Goal: Submit feedback/report problem

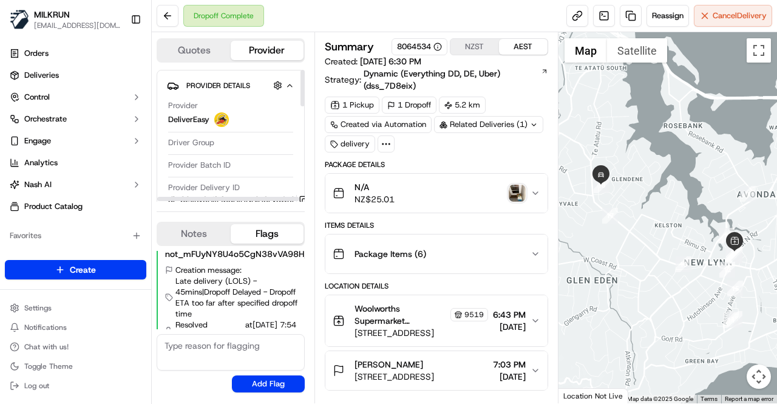
scroll to position [61, 0]
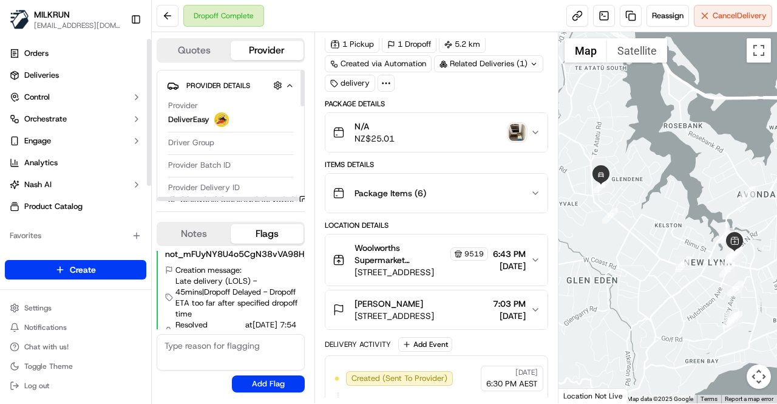
click at [135, 21] on button "Toggle Sidebar" at bounding box center [136, 19] width 21 height 21
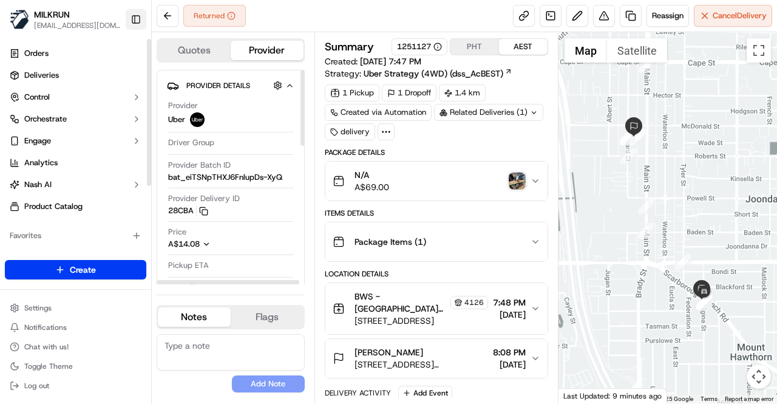
click at [134, 19] on button "Toggle Sidebar" at bounding box center [136, 19] width 21 height 21
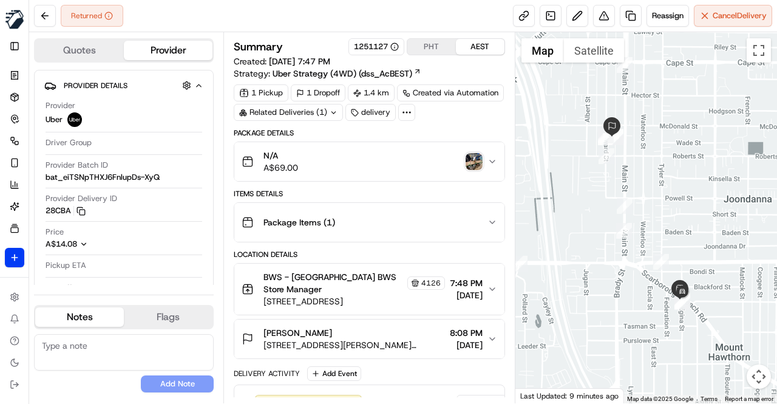
click at [474, 160] on img "button" at bounding box center [474, 161] width 17 height 17
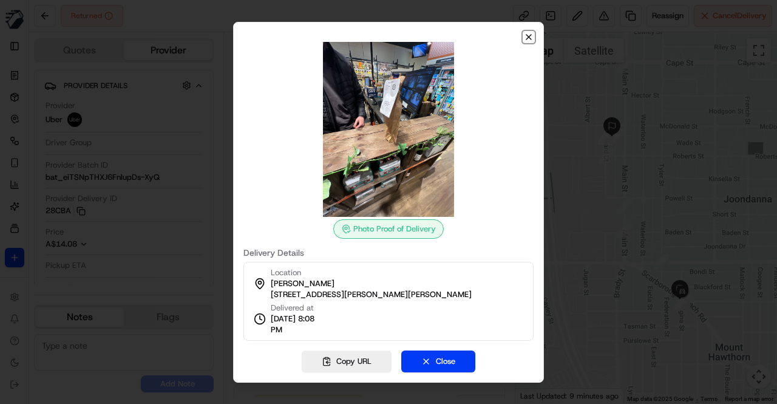
click at [529, 38] on icon "button" at bounding box center [529, 37] width 10 height 10
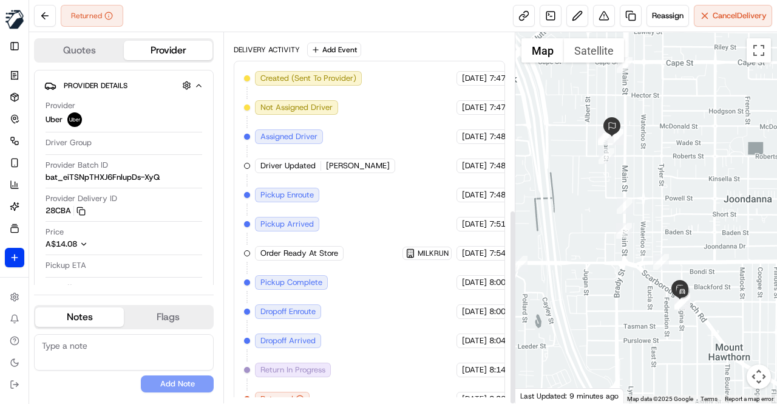
scroll to position [335, 0]
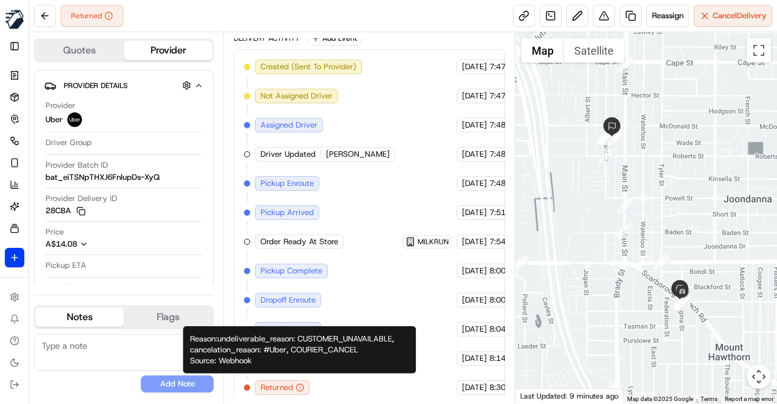
click at [365, 291] on div "Created (Sent To Provider) Uber 20/09/2025 7:47 PM AEST Not Assigned Driver Ube…" at bounding box center [369, 226] width 251 height 335
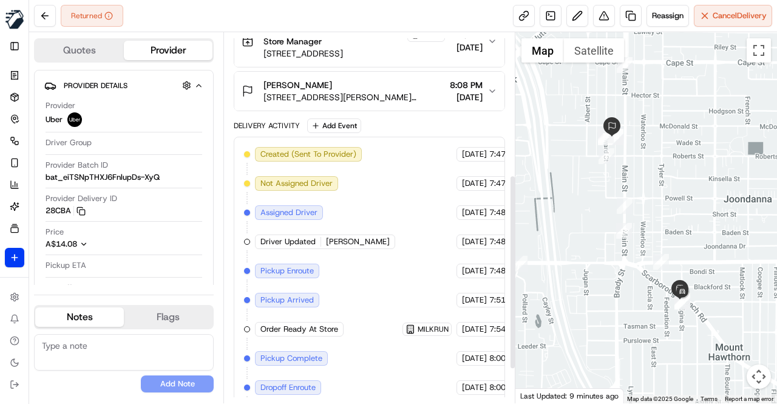
scroll to position [274, 0]
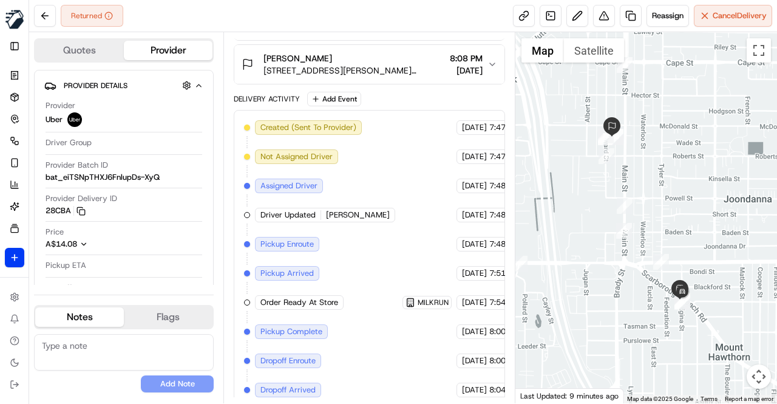
click at [280, 64] on span "2/80 Edward St, Osborne Park, WA 6017, AU" at bounding box center [353, 70] width 181 height 12
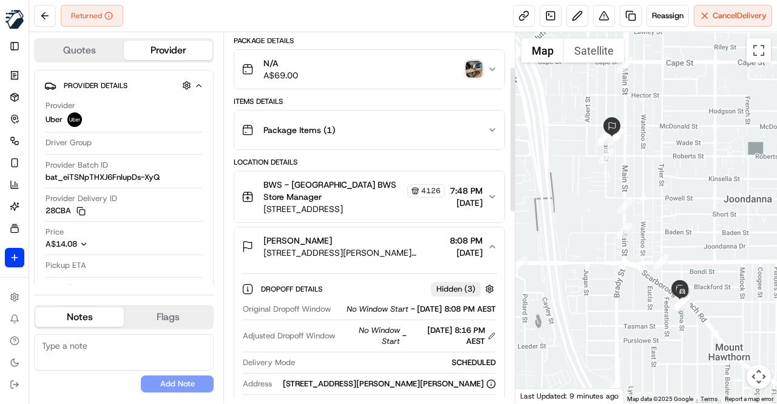
scroll to position [32, 0]
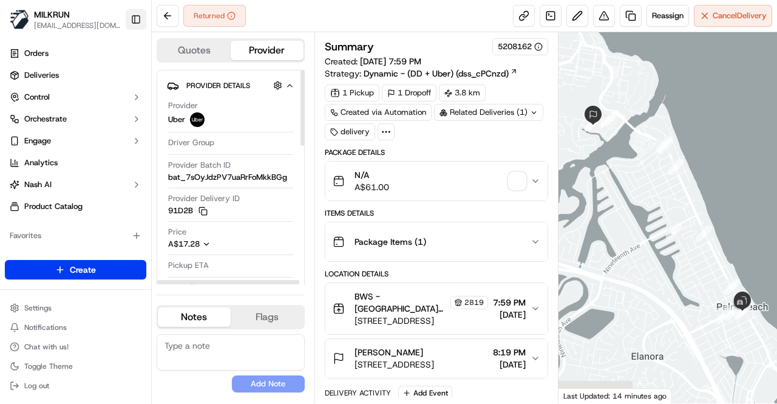
click at [140, 18] on button "Toggle Sidebar" at bounding box center [136, 19] width 21 height 21
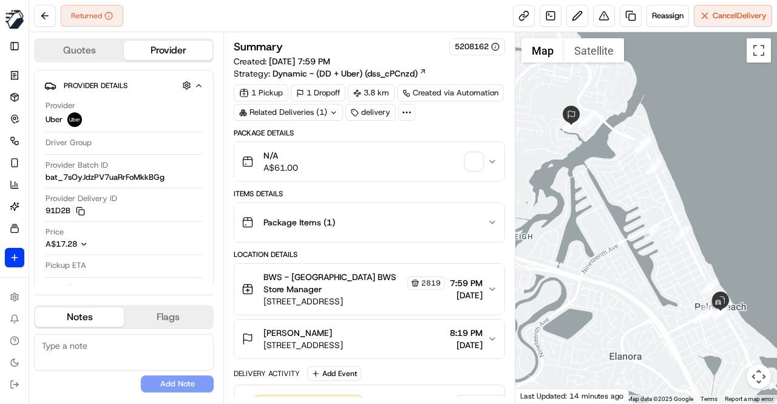
click at [421, 190] on div "Items Details" at bounding box center [369, 194] width 271 height 10
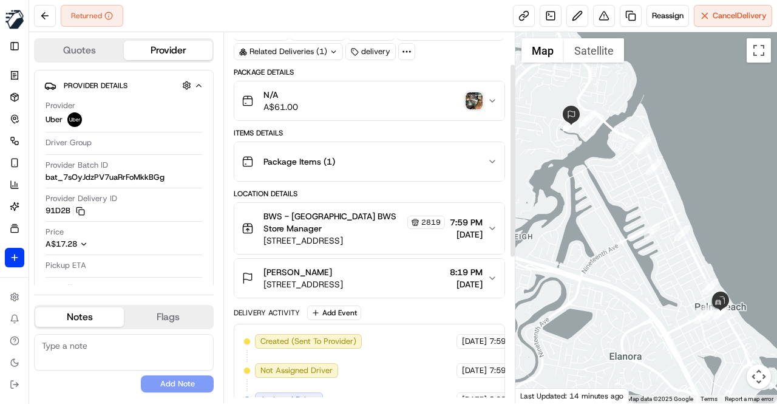
click at [343, 274] on div "Max james" at bounding box center [303, 272] width 80 height 12
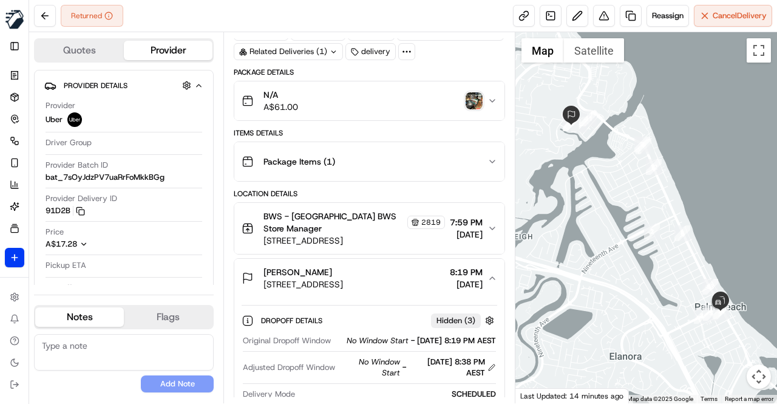
click at [343, 278] on span "16 Tabilban St, Burleigh Heads, QLD 4220, AU" at bounding box center [303, 284] width 80 height 12
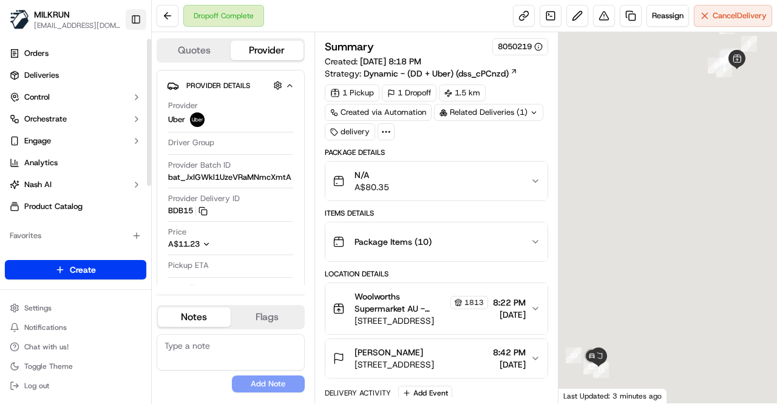
click at [138, 18] on button "Toggle Sidebar" at bounding box center [136, 19] width 21 height 21
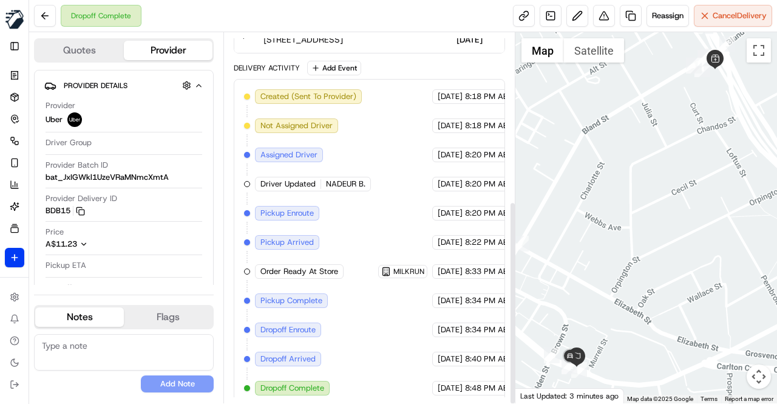
scroll to position [306, 0]
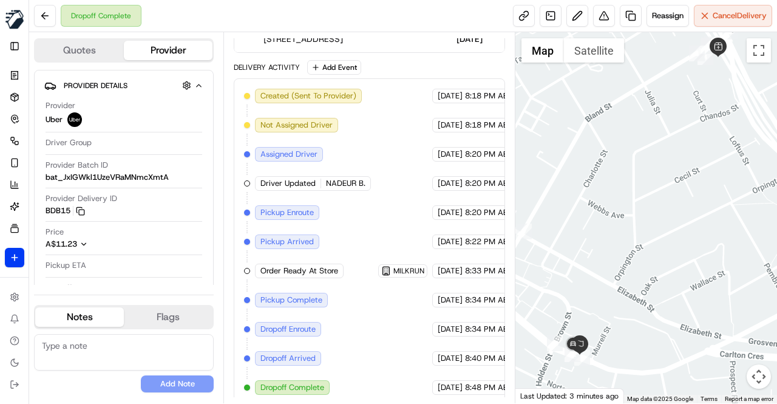
drag, startPoint x: 541, startPoint y: 328, endPoint x: 558, endPoint y: 294, distance: 38.3
click at [558, 294] on div at bounding box center [646, 217] width 262 height 371
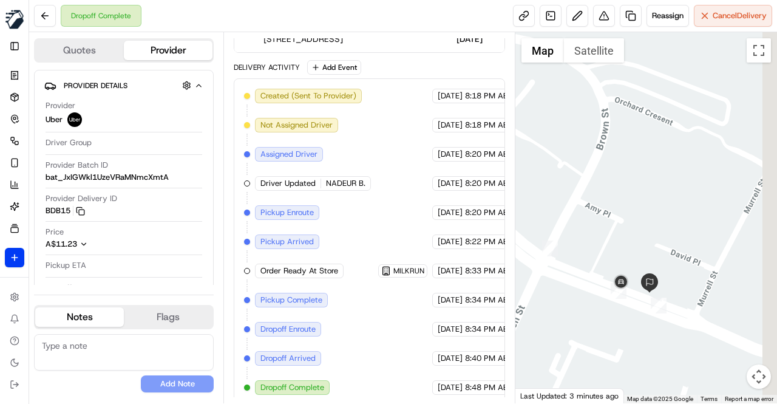
drag, startPoint x: 638, startPoint y: 352, endPoint x: 598, endPoint y: 346, distance: 40.5
click at [598, 347] on div at bounding box center [646, 217] width 262 height 371
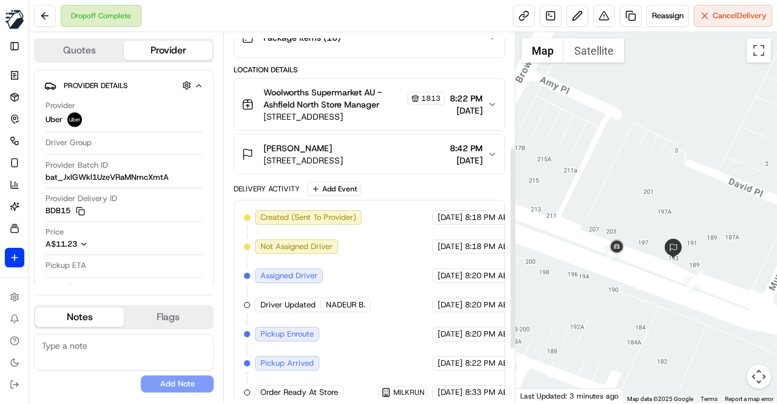
scroll to position [185, 0]
click at [343, 154] on span "203/193 Liverpool Rd, Ashfield, NSW 2131, AU" at bounding box center [303, 160] width 80 height 12
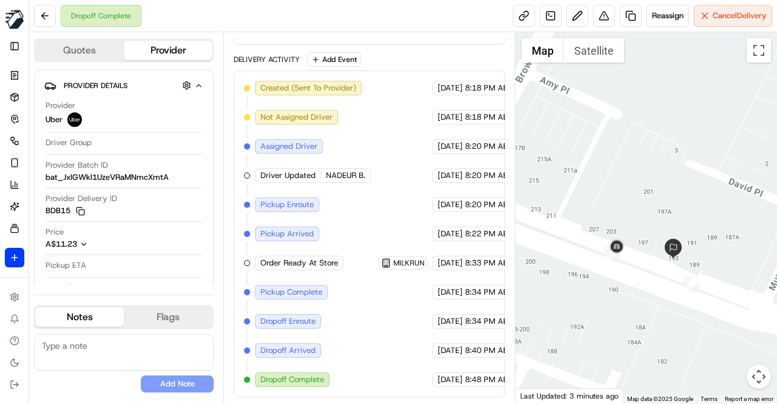
scroll to position [477, 0]
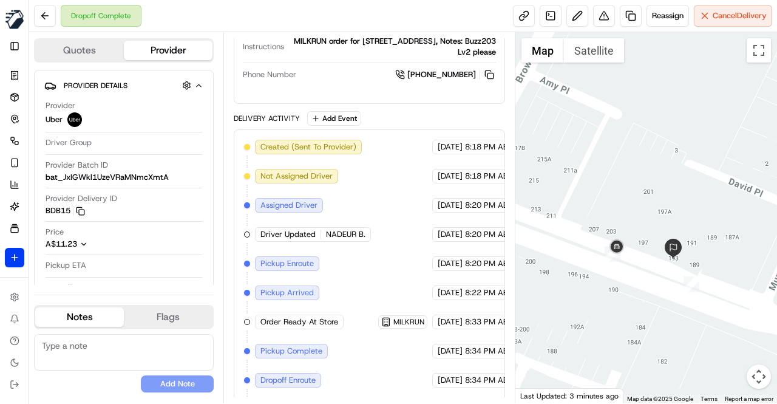
click at [368, 224] on div "Created (Sent To Provider) Uber 20/09/2025 8:18 PM AEST Not Assigned Driver Ube…" at bounding box center [369, 293] width 251 height 306
click at [344, 239] on span "NADEUR B." at bounding box center [345, 234] width 39 height 11
click at [374, 228] on div "Created (Sent To Provider) Uber 20/09/2025 8:18 PM AEST Not Assigned Driver Ube…" at bounding box center [369, 293] width 251 height 306
click at [389, 254] on div "Created (Sent To Provider) Uber 20/09/2025 8:18 PM AEST Not Assigned Driver Ube…" at bounding box center [369, 293] width 251 height 306
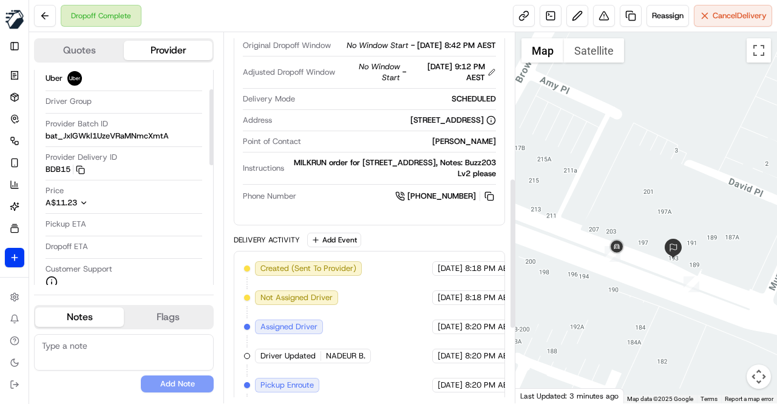
scroll to position [61, 0]
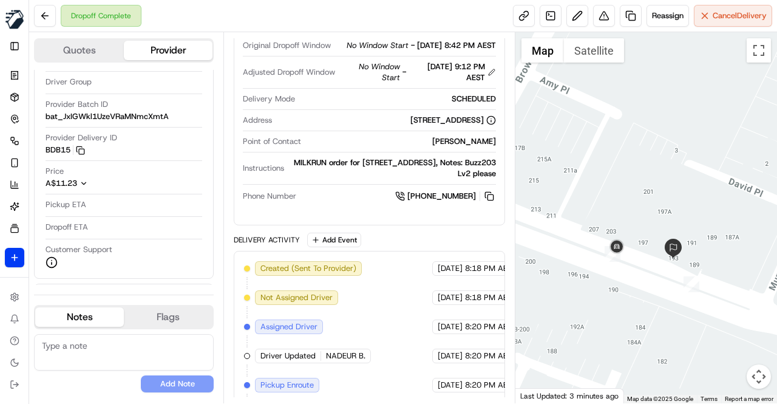
click at [379, 247] on div "Delivery Activity Add Event" at bounding box center [369, 239] width 271 height 15
click at [379, 244] on div "Delivery Activity Add Event" at bounding box center [369, 239] width 271 height 15
click at [435, 242] on div "Delivery Activity Add Event" at bounding box center [369, 239] width 271 height 15
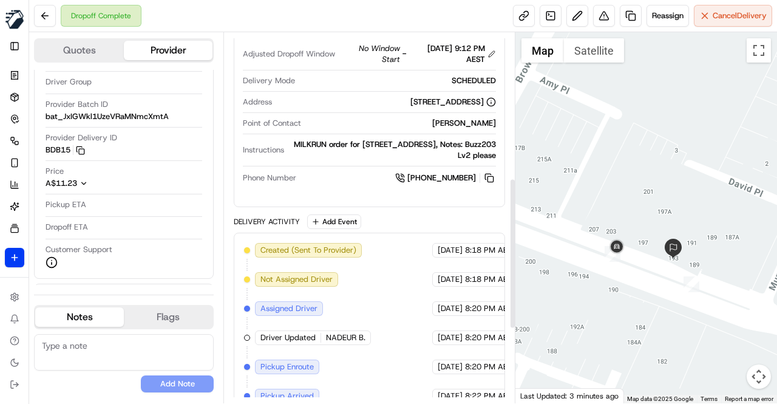
scroll to position [356, 0]
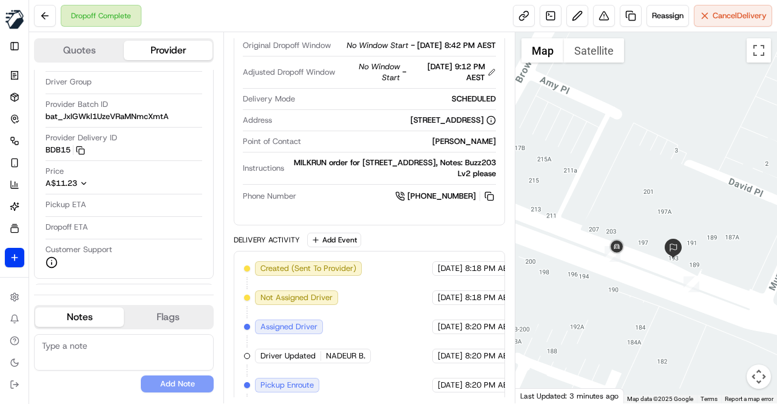
click at [427, 247] on div "Delivery Activity Add Event" at bounding box center [369, 239] width 271 height 15
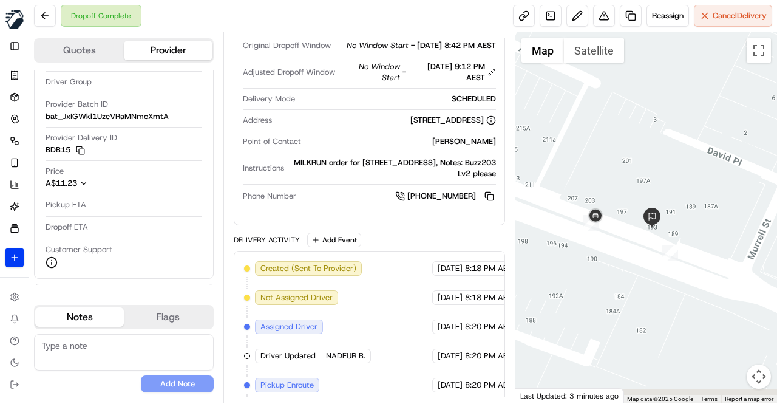
drag, startPoint x: 637, startPoint y: 279, endPoint x: 614, endPoint y: 246, distance: 40.1
click at [614, 246] on div at bounding box center [646, 217] width 262 height 371
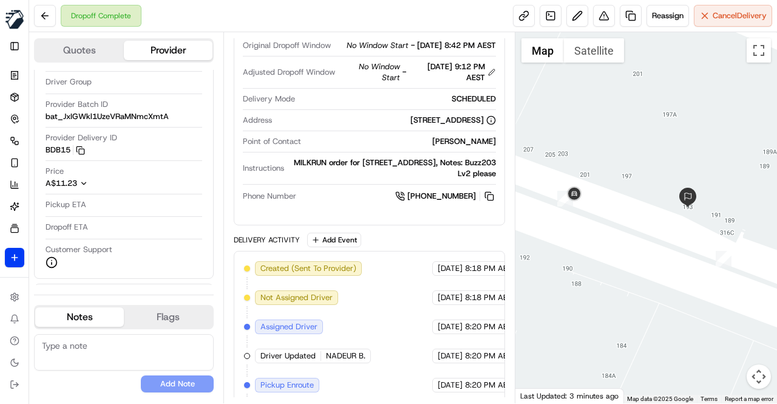
click at [487, 240] on div "Delivery Activity Add Event" at bounding box center [369, 239] width 271 height 15
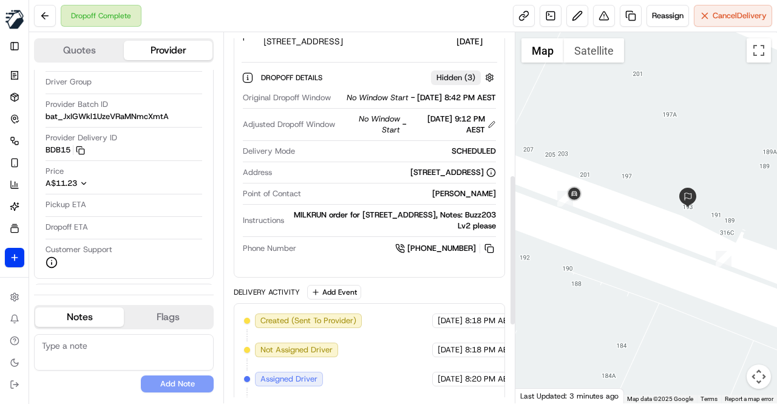
scroll to position [364, 0]
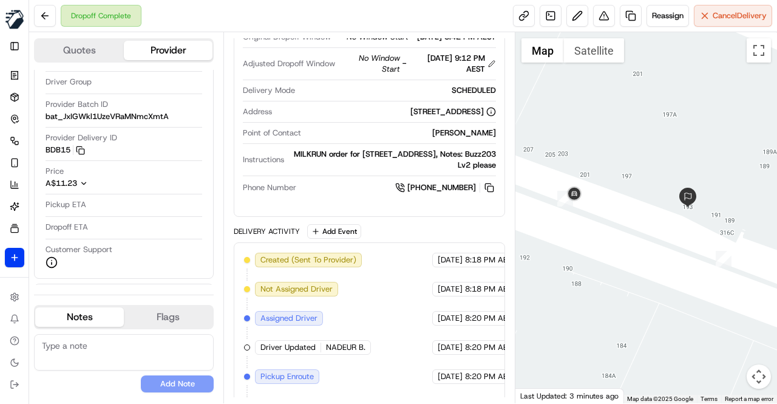
click at [486, 237] on div "Delivery Activity Add Event" at bounding box center [369, 231] width 271 height 15
click at [427, 234] on div "Delivery Activity Add Event" at bounding box center [369, 231] width 271 height 15
click at [422, 235] on div "Delivery Activity Add Event" at bounding box center [369, 231] width 271 height 15
click at [382, 231] on div "Delivery Activity Add Event" at bounding box center [369, 231] width 271 height 15
click at [379, 225] on div "Package Details N/A A$80.35 Items Details Package Items ( 10 ) Location Details…" at bounding box center [369, 166] width 271 height 805
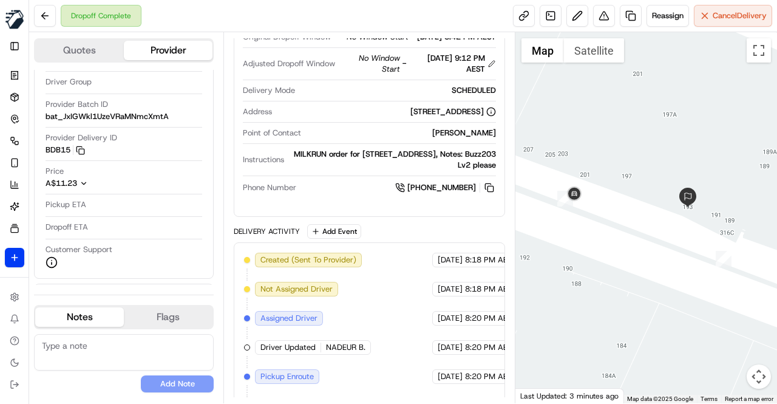
click at [399, 237] on div "Delivery Activity Add Event" at bounding box center [369, 231] width 271 height 15
click at [393, 237] on div "Delivery Activity Add Event" at bounding box center [369, 231] width 271 height 15
click at [392, 237] on div "Delivery Activity Add Event" at bounding box center [369, 231] width 271 height 15
click at [380, 232] on div "Delivery Activity Add Event" at bounding box center [369, 231] width 271 height 15
click at [479, 230] on div "Package Details N/A A$80.35 Items Details Package Items ( 10 ) Location Details…" at bounding box center [369, 166] width 271 height 805
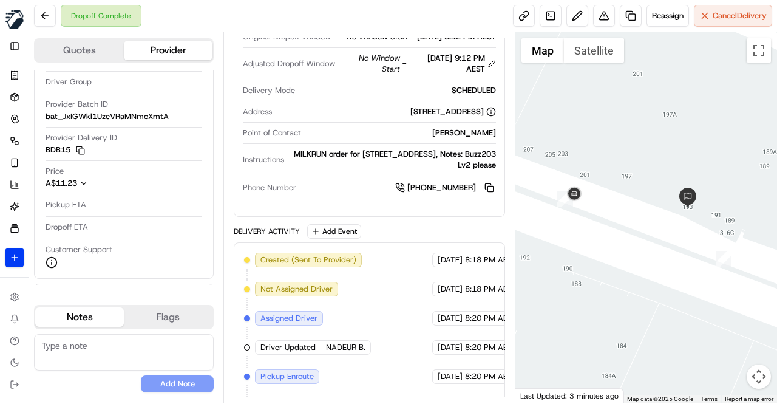
click at [395, 238] on div "Delivery Activity Add Event" at bounding box center [369, 231] width 271 height 15
click at [398, 232] on div "Delivery Activity Add Event" at bounding box center [369, 231] width 271 height 15
click at [396, 232] on div "Delivery Activity Add Event" at bounding box center [369, 231] width 271 height 15
click at [394, 233] on div "Delivery Activity Add Event" at bounding box center [369, 231] width 271 height 15
click at [396, 239] on div "Delivery Activity Add Event" at bounding box center [369, 231] width 271 height 15
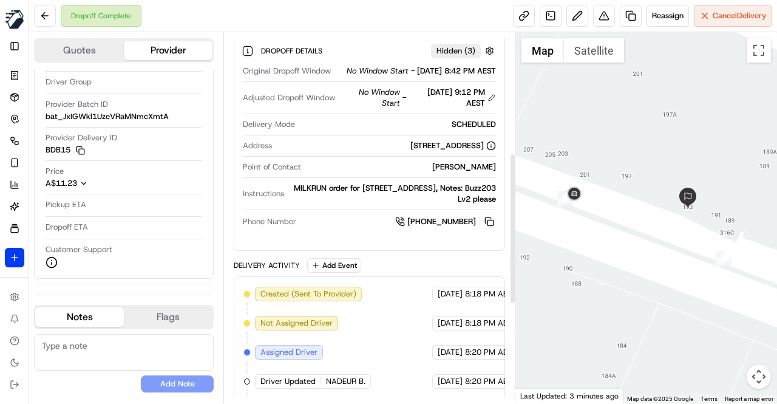
scroll to position [356, 0]
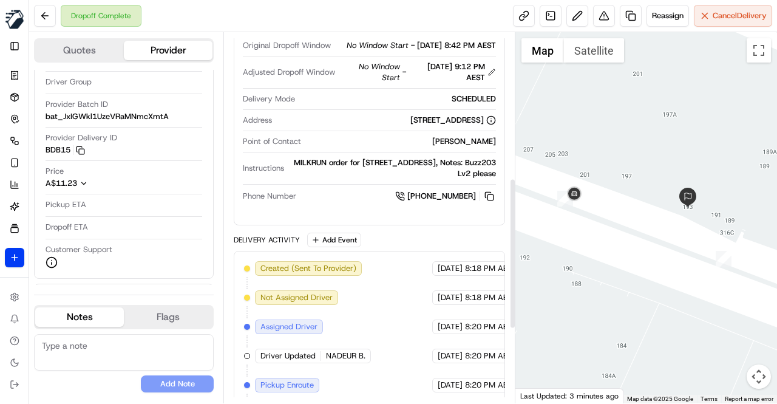
click at [397, 246] on div "Delivery Activity Add Event" at bounding box center [369, 239] width 271 height 15
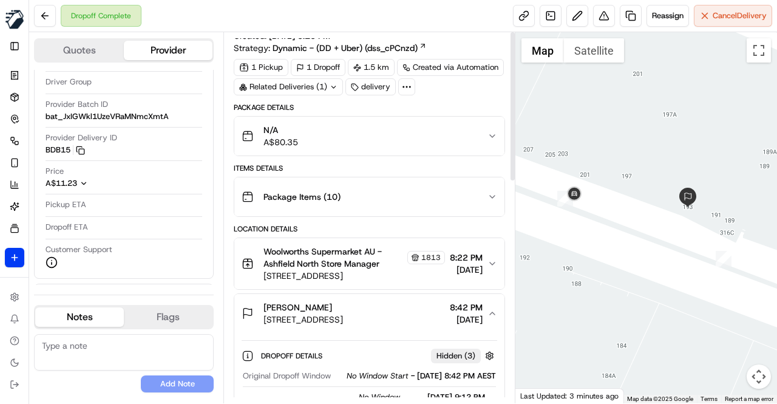
scroll to position [0, 0]
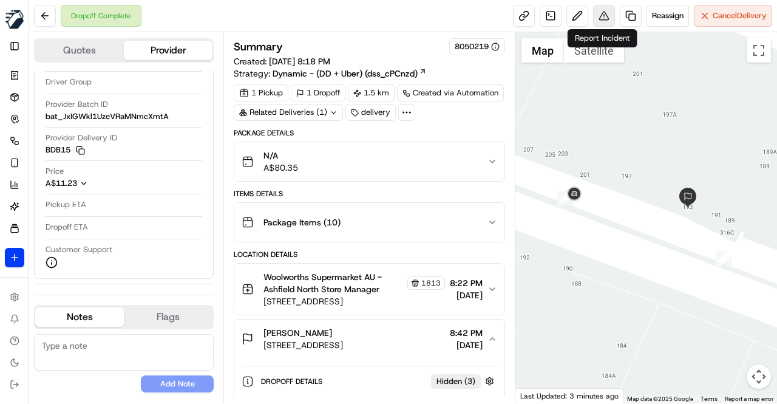
click at [604, 17] on button at bounding box center [604, 16] width 22 height 22
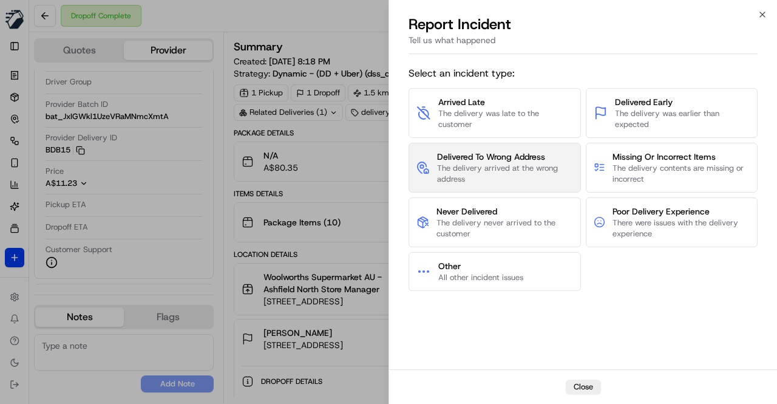
click at [513, 163] on span "The delivery arrived at the wrong address" at bounding box center [505, 174] width 136 height 22
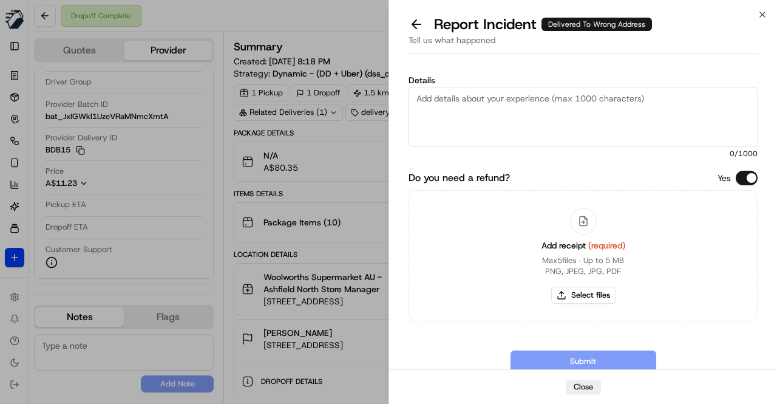
click at [461, 102] on textarea "Details" at bounding box center [582, 116] width 349 height 59
type textarea "F"
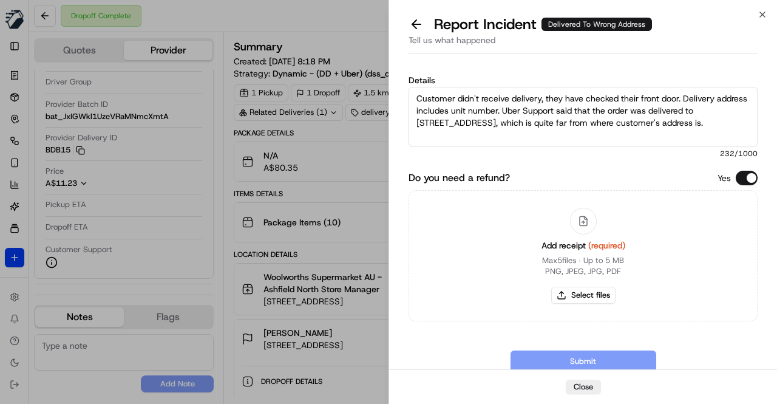
click at [686, 122] on textarea "Customer didn't receive delivery, they have checked their front door. Delivery …" at bounding box center [582, 116] width 349 height 59
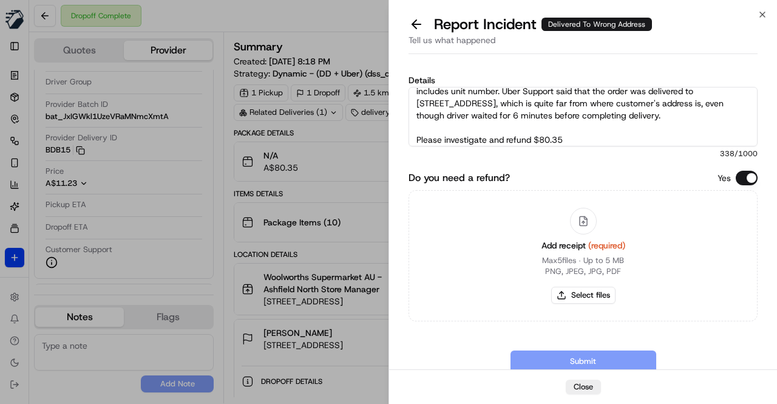
type textarea "Customer didn't receive delivery, they have checked their front door. Delivery …"
click at [573, 294] on button "Select files" at bounding box center [583, 294] width 64 height 17
type input "C:\fakepath\Invoice Chris 2025-09-20.pdf"
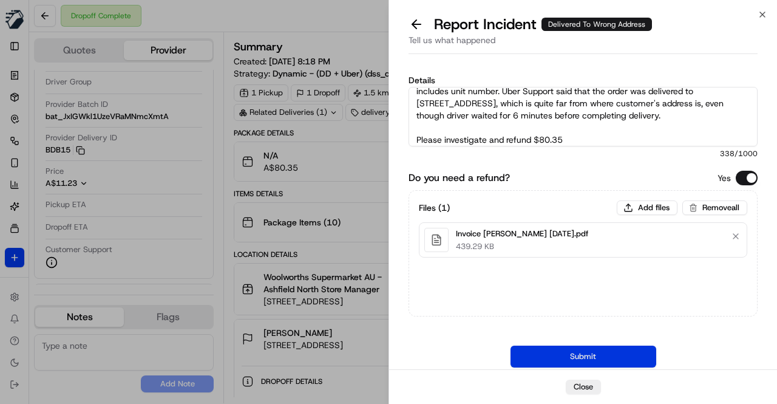
click at [589, 355] on button "Submit" at bounding box center [583, 356] width 146 height 22
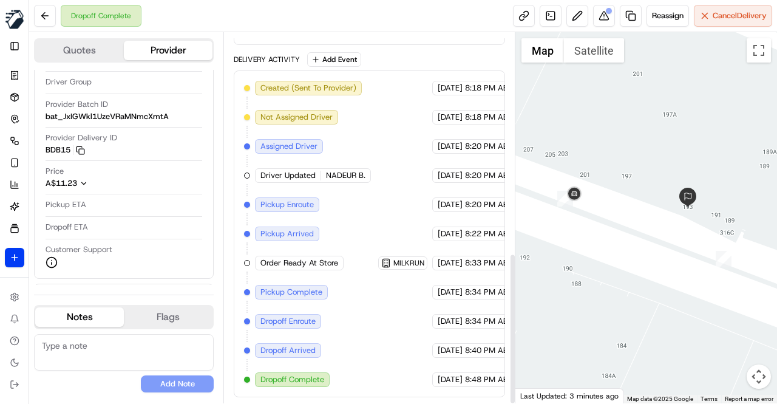
scroll to position [538, 0]
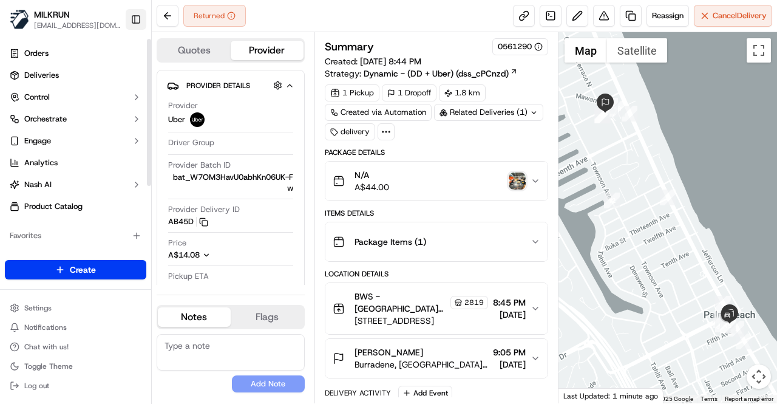
click at [138, 25] on button "Toggle Sidebar" at bounding box center [136, 19] width 21 height 21
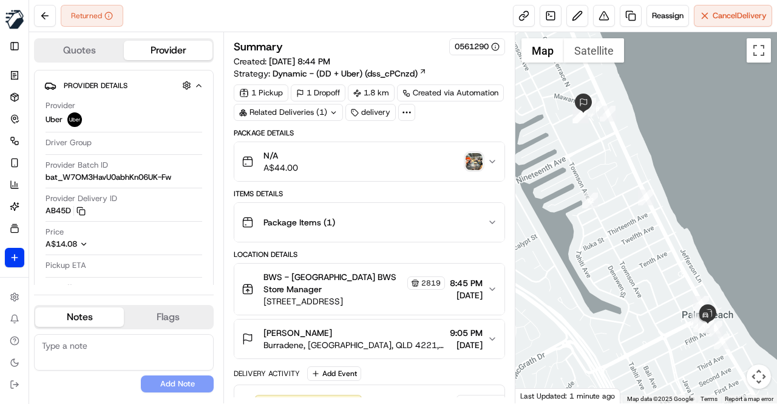
click at [473, 166] on img "button" at bounding box center [474, 161] width 17 height 17
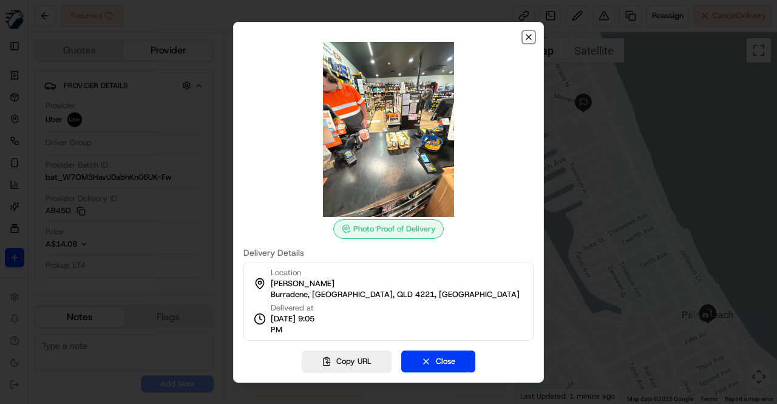
click at [533, 41] on icon "button" at bounding box center [529, 37] width 10 height 10
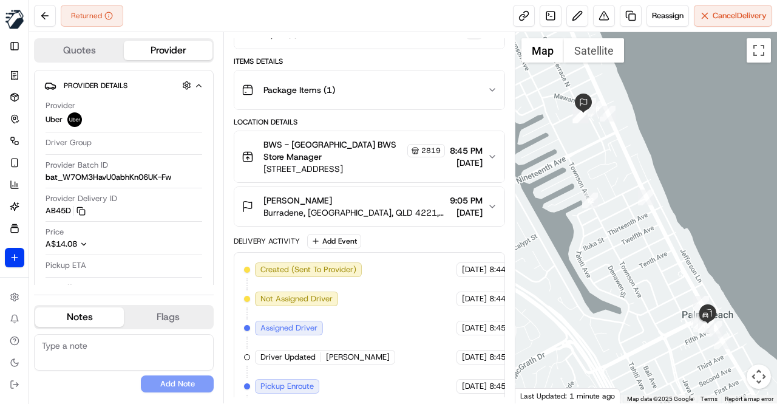
scroll to position [334, 0]
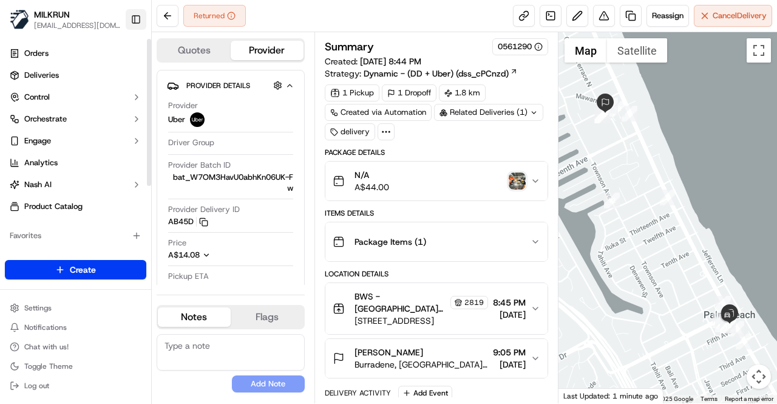
click at [143, 22] on button "Toggle Sidebar" at bounding box center [136, 19] width 21 height 21
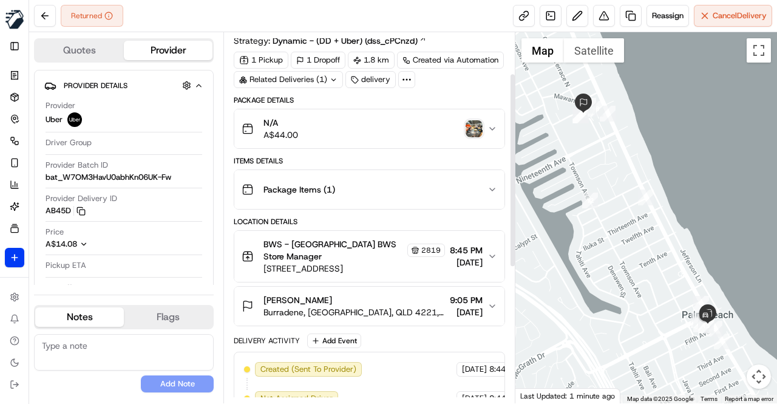
scroll to position [121, 0]
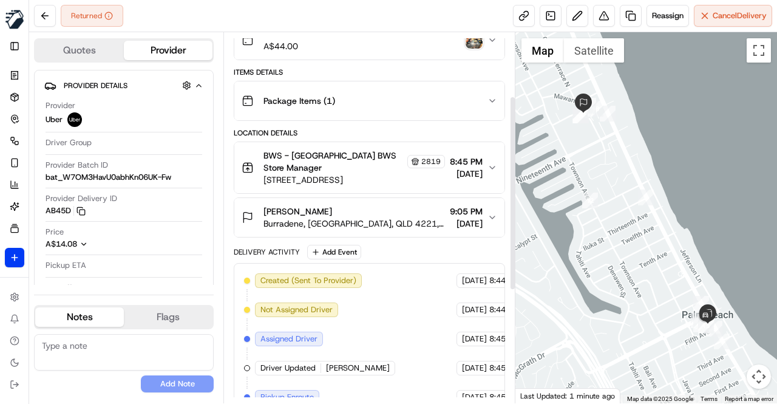
click at [379, 217] on span "Burradene, [GEOGRAPHIC_DATA], QLD 4221, [GEOGRAPHIC_DATA]" at bounding box center [353, 223] width 181 height 12
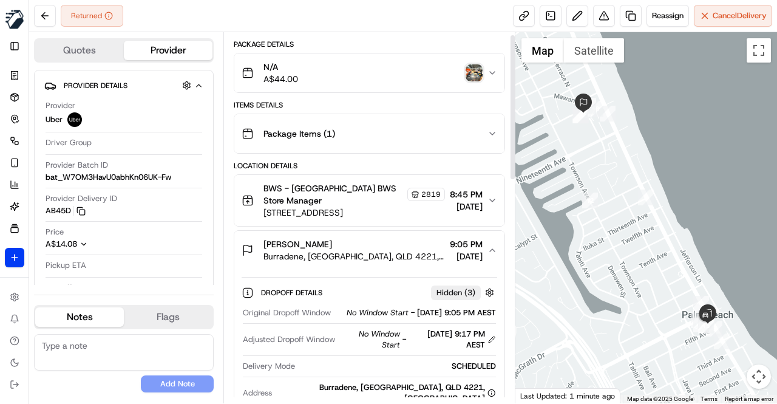
scroll to position [0, 0]
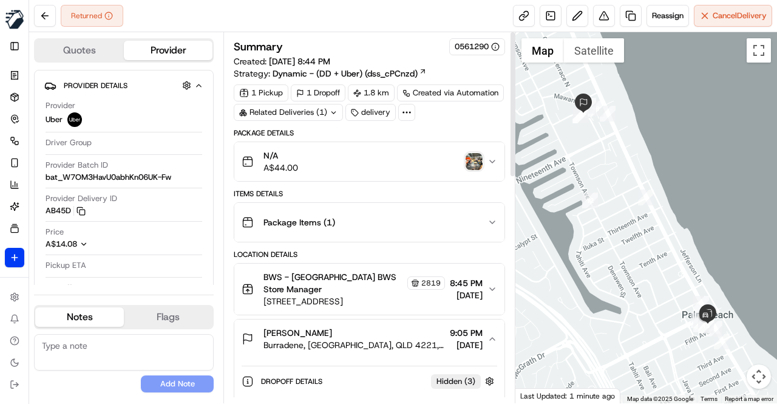
click at [472, 156] on img "button" at bounding box center [474, 161] width 17 height 17
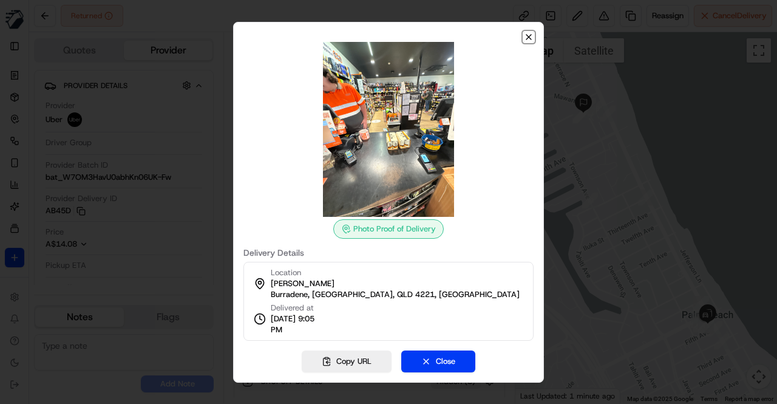
click at [529, 38] on icon "button" at bounding box center [529, 37] width 10 height 10
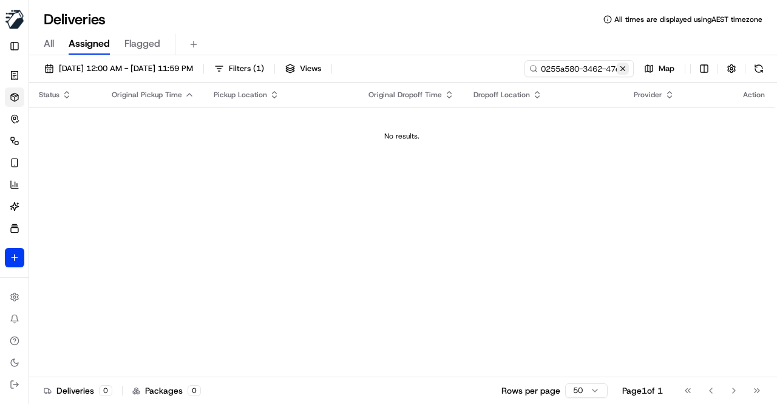
click at [620, 69] on button at bounding box center [623, 69] width 12 height 12
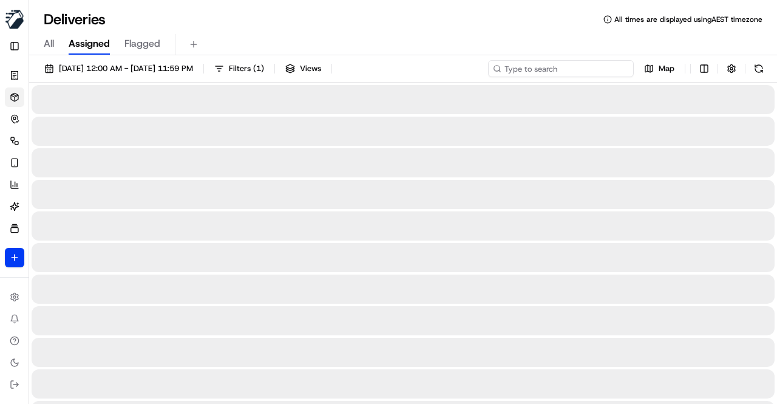
click at [561, 64] on input at bounding box center [561, 68] width 146 height 17
paste input "af06beab-3d4b-4e5d-a076-838d1b74508f"
type input "af06beab-3d4b-4e5d-a076-838d1b74508f"
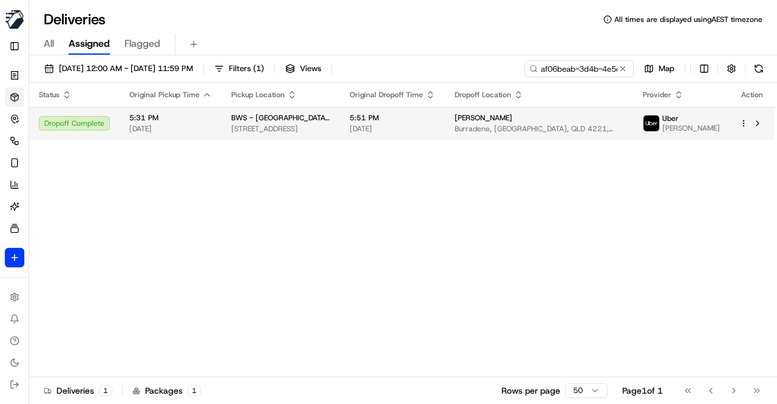
click at [301, 128] on span "[STREET_ADDRESS]" at bounding box center [280, 129] width 99 height 10
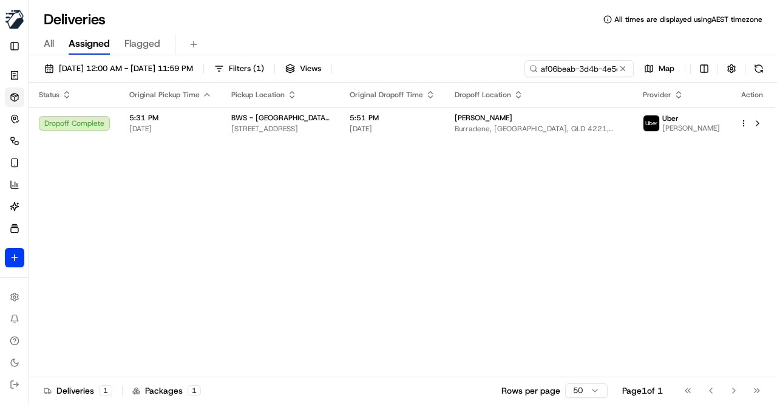
click at [320, 26] on div "Deliveries All times are displayed using AEST timezone" at bounding box center [403, 19] width 748 height 19
click at [324, 188] on div "Status Original Pickup Time Pickup Location Original Dropoff Time Dropoff Locat…" at bounding box center [401, 230] width 745 height 294
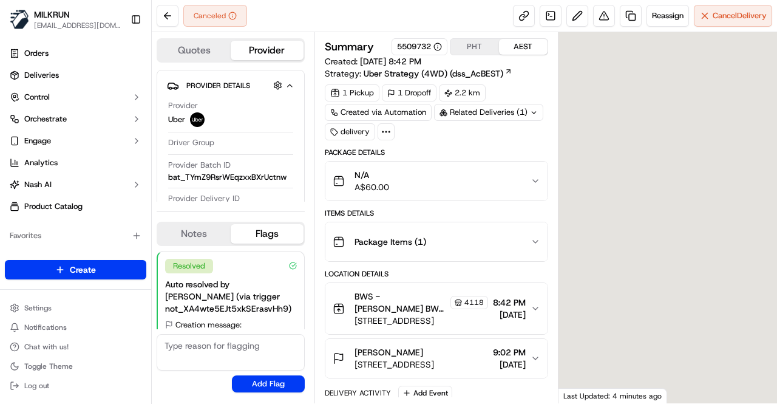
scroll to position [80, 0]
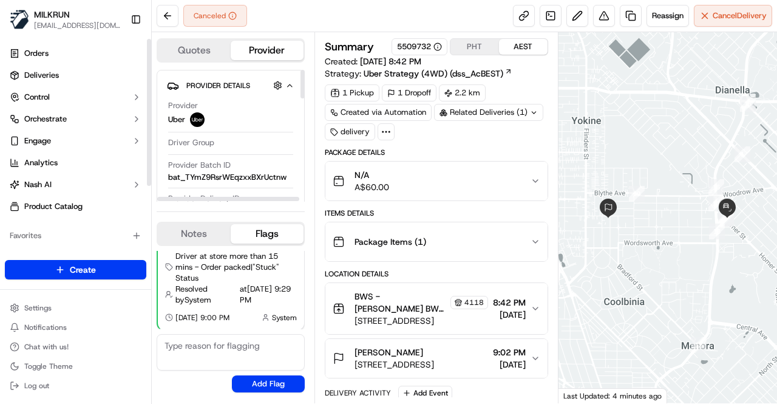
click at [135, 22] on button "Toggle Sidebar" at bounding box center [136, 19] width 21 height 21
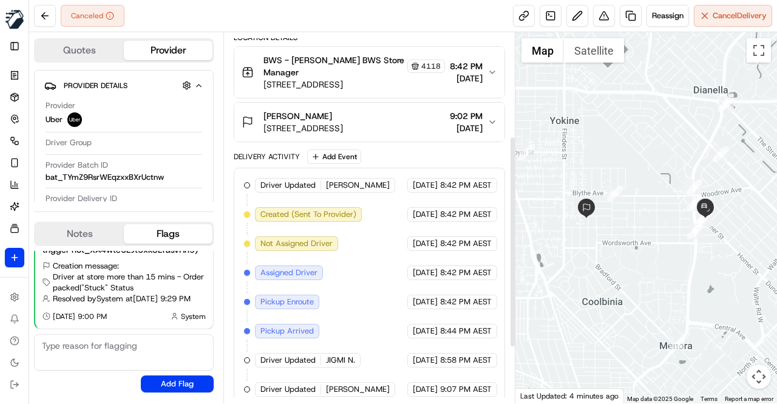
scroll to position [156, 0]
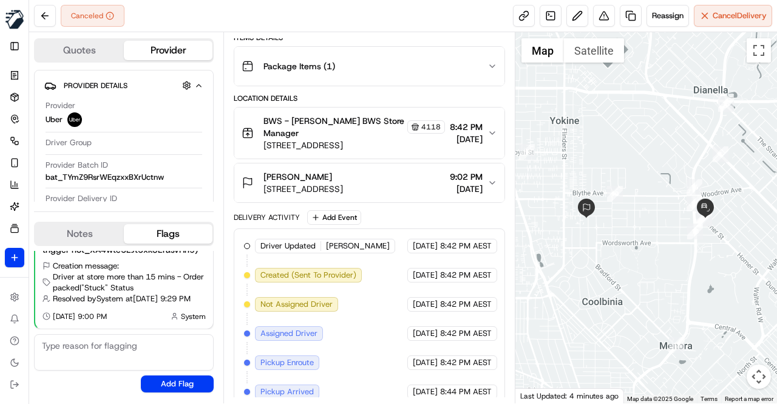
click at [382, 220] on div "Delivery Activity Add Event" at bounding box center [369, 217] width 271 height 15
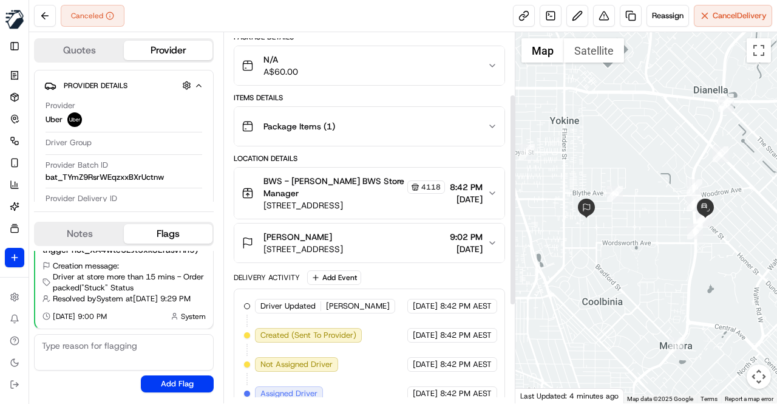
scroll to position [95, 0]
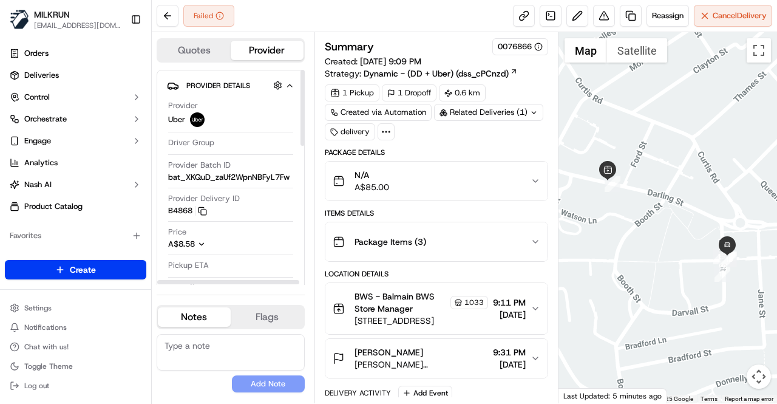
click at [138, 14] on button "Toggle Sidebar" at bounding box center [136, 19] width 21 height 21
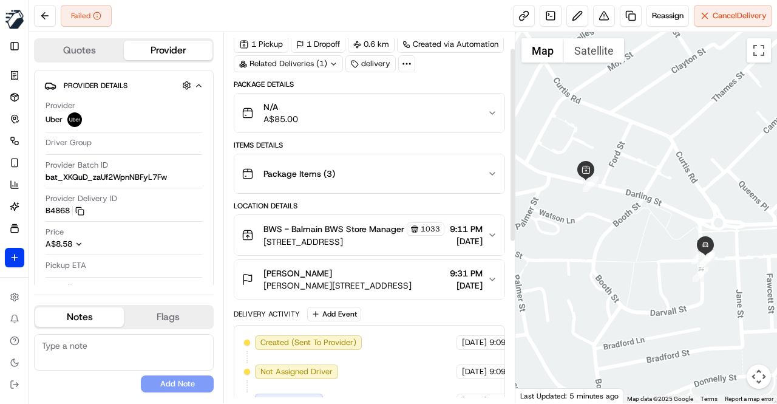
scroll to position [31, 0]
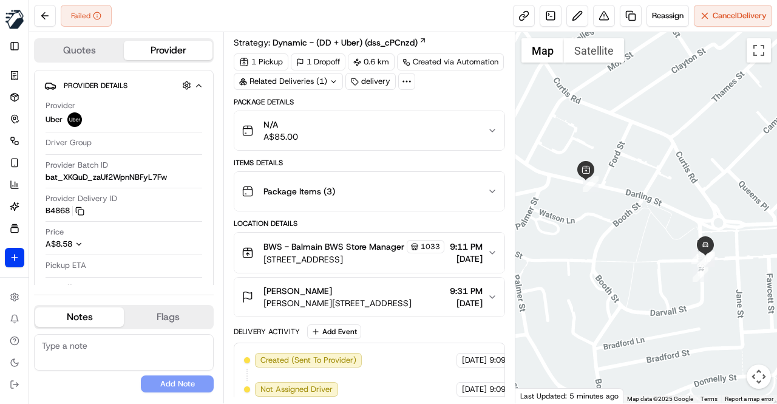
click at [385, 337] on div "Delivery Activity Add Event" at bounding box center [369, 331] width 271 height 15
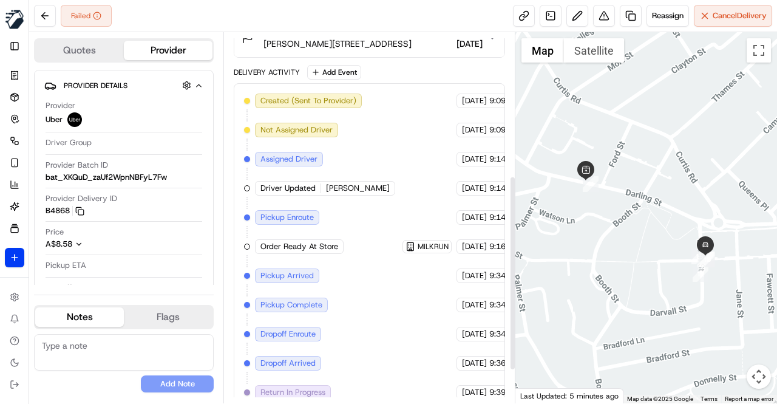
scroll to position [213, 0]
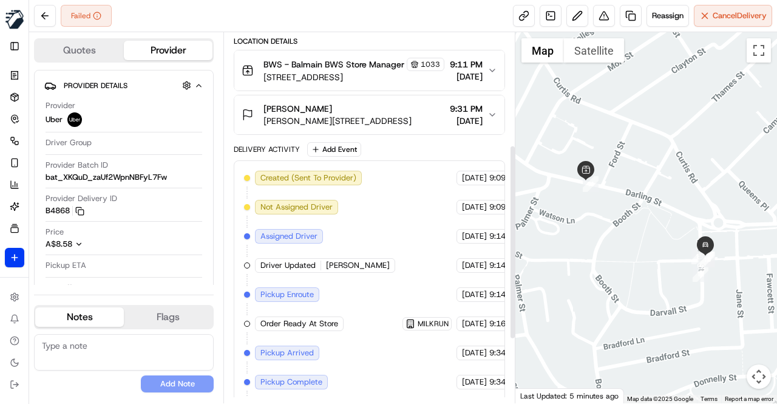
click at [380, 302] on div "Created (Sent To Provider) Uber 20/09/2025 9:09 PM AEST Not Assigned Driver Ube…" at bounding box center [369, 338] width 251 height 335
click at [368, 241] on div "Created (Sent To Provider) Uber 20/09/2025 9:09 PM AEST Not Assigned Driver Ube…" at bounding box center [369, 338] width 251 height 335
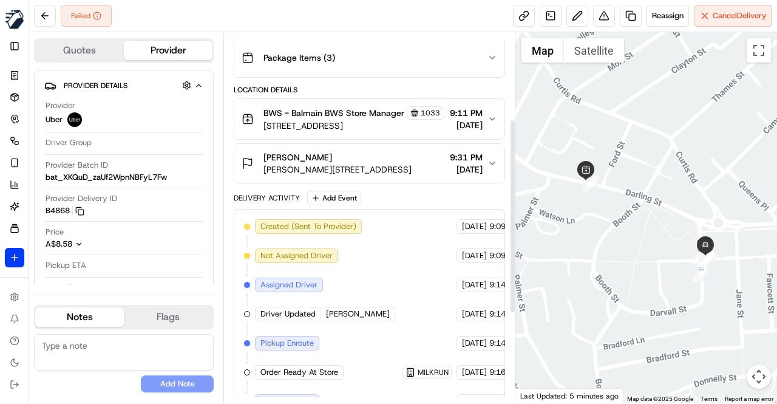
scroll to position [152, 0]
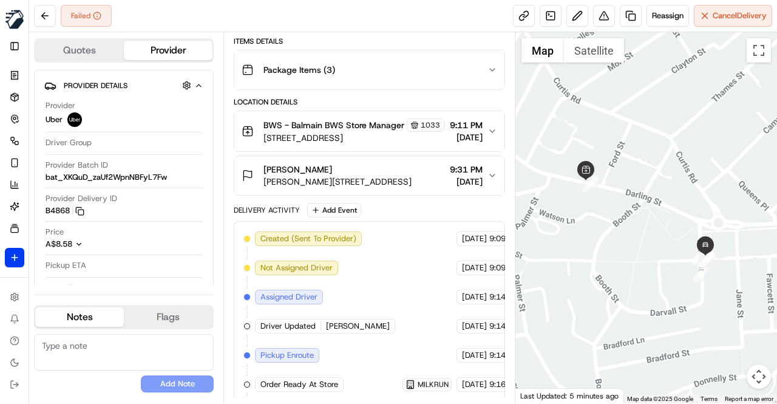
click at [380, 217] on div "Delivery Activity Add Event" at bounding box center [369, 210] width 271 height 15
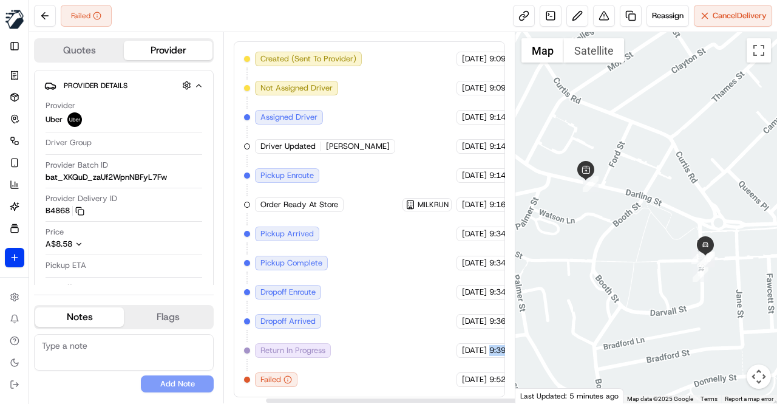
scroll to position [334, 45]
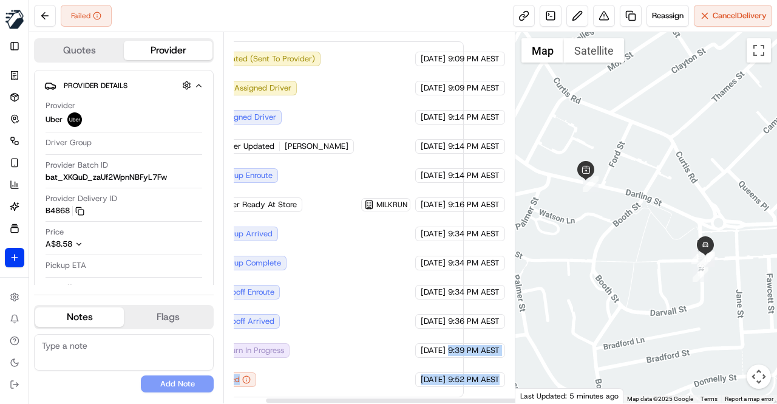
drag, startPoint x: 471, startPoint y: 350, endPoint x: 506, endPoint y: 353, distance: 35.3
click at [509, 352] on div "Summary 0076866 Created: 20/09/2025 9:09 PM Strategy: Dynamic - (DD + Uber) (ds…" at bounding box center [369, 217] width 292 height 371
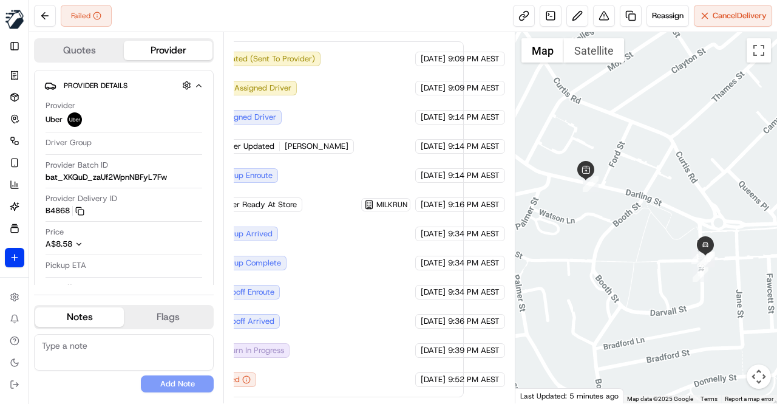
click at [362, 354] on div "Created (Sent To Provider) Uber 20/09/2025 9:09 PM AEST Not Assigned Driver Ube…" at bounding box center [328, 219] width 251 height 335
click at [244, 379] on icon "button" at bounding box center [246, 379] width 8 height 8
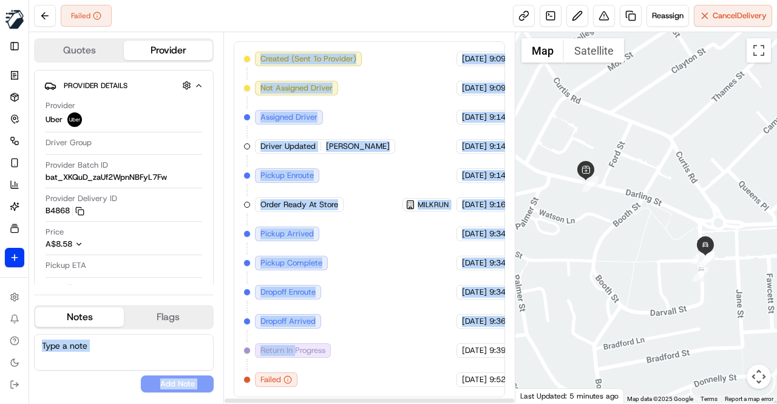
drag, startPoint x: 250, startPoint y: 353, endPoint x: 212, endPoint y: 344, distance: 38.6
click at [212, 344] on div "Quotes Provider Provider Details Provider Uber Driver Group Provider Batch ID b…" at bounding box center [272, 217] width 486 height 371
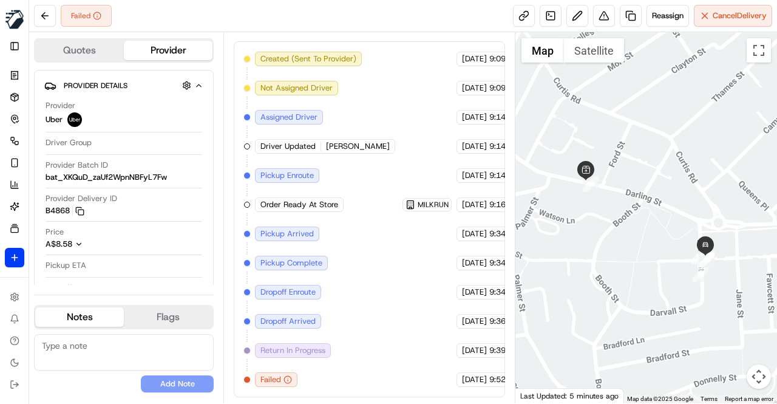
click at [370, 356] on div "Created (Sent To Provider) Uber 20/09/2025 9:09 PM AEST Not Assigned Driver Ube…" at bounding box center [369, 219] width 251 height 335
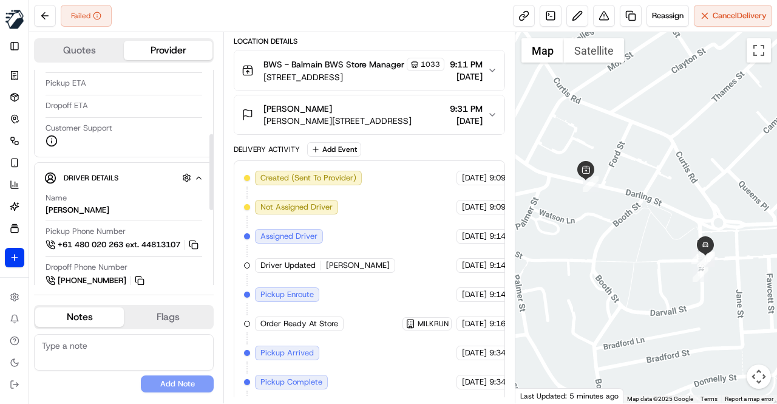
scroll to position [243, 0]
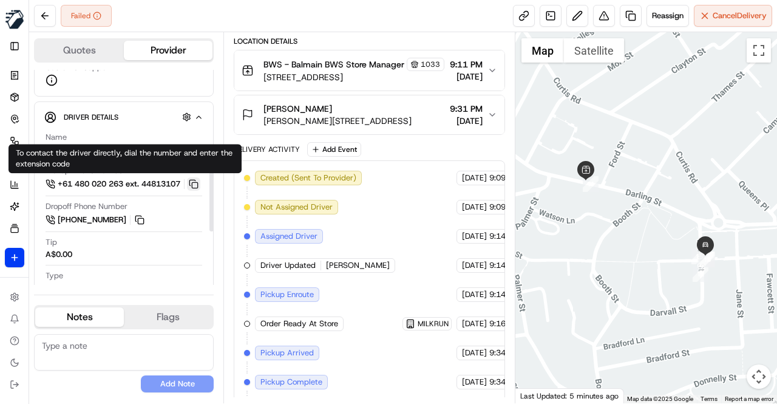
click at [197, 183] on button at bounding box center [193, 183] width 13 height 13
click at [370, 252] on div "Created (Sent To Provider) Uber 20/09/2025 9:09 PM AEST Not Assigned Driver Ube…" at bounding box center [369, 338] width 251 height 335
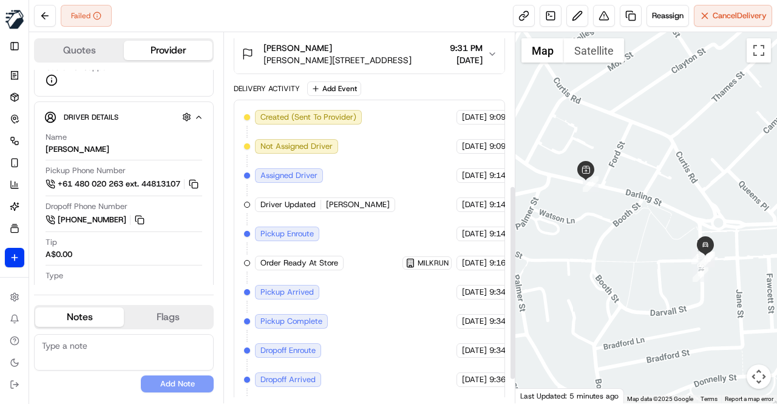
scroll to position [334, 0]
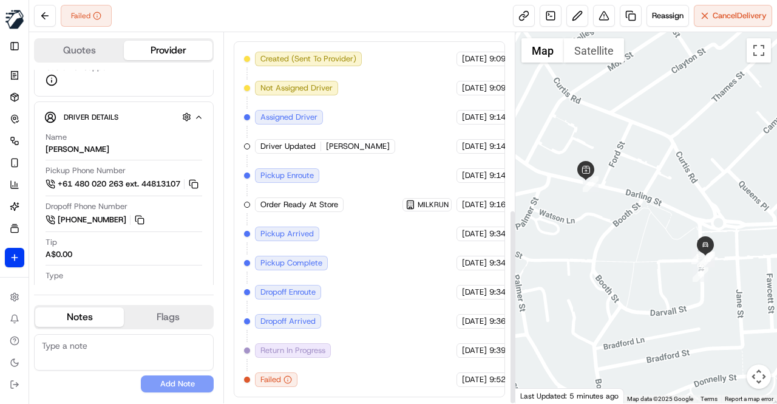
click at [365, 239] on div "Created (Sent To Provider) Uber 20/09/2025 9:09 PM AEST Not Assigned Driver Ube…" at bounding box center [369, 219] width 251 height 335
click at [358, 243] on div "Created (Sent To Provider) Uber 20/09/2025 9:09 PM AEST Not Assigned Driver Ube…" at bounding box center [369, 219] width 251 height 335
click at [354, 178] on div "Created (Sent To Provider) Uber 20/09/2025 9:09 PM AEST Not Assigned Driver Ube…" at bounding box center [369, 219] width 251 height 335
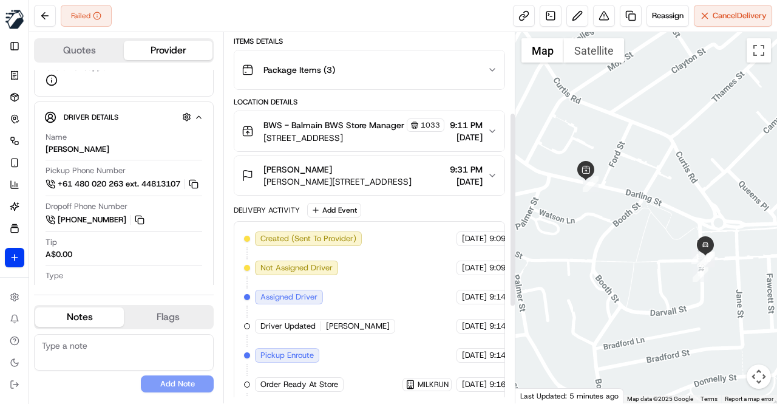
scroll to position [213, 0]
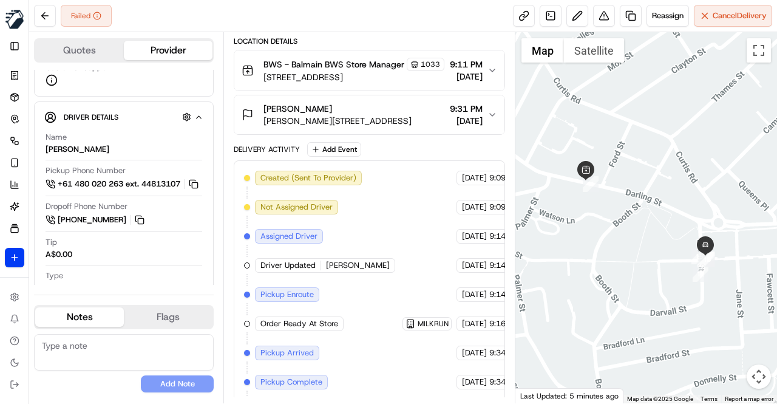
click at [359, 218] on div "Created (Sent To Provider) Uber 20/09/2025 9:09 PM AEST Not Assigned Driver Ube…" at bounding box center [369, 338] width 251 height 335
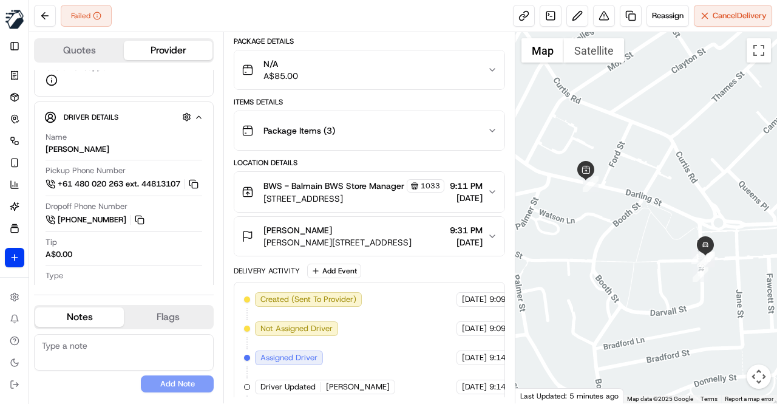
scroll to position [152, 0]
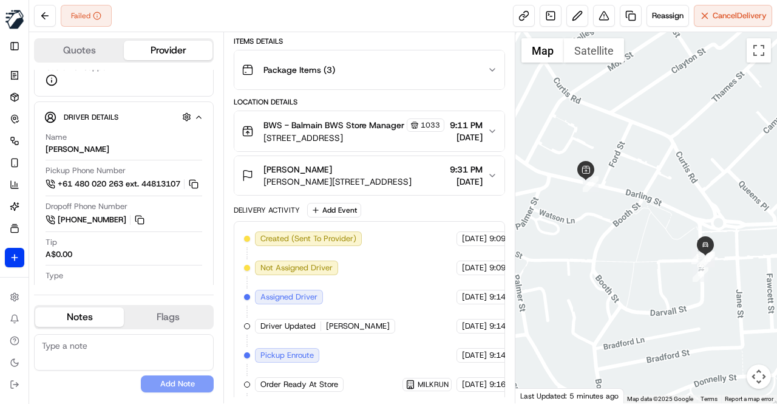
click at [370, 142] on span "263 Darling Street, Balmain, NSW 2041, AU" at bounding box center [353, 138] width 181 height 12
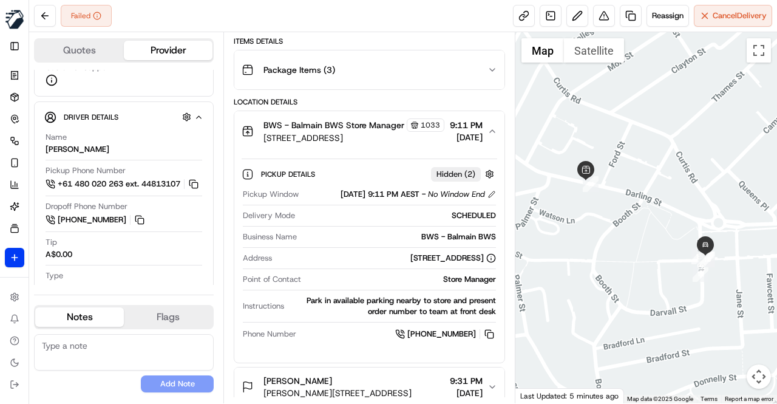
click at [370, 142] on span "263 Darling Street, Balmain, NSW 2041, AU" at bounding box center [353, 138] width 181 height 12
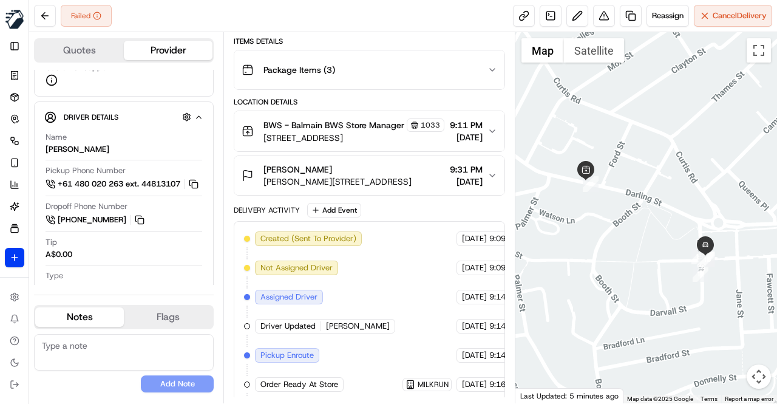
click at [373, 185] on span "Eaton Street, Balmain, NSW 2041, AU" at bounding box center [337, 181] width 148 height 12
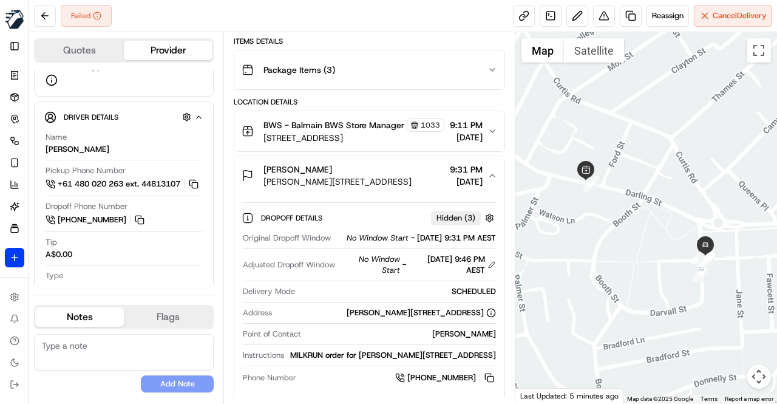
click at [371, 175] on div "Aishling Connolly" at bounding box center [337, 169] width 148 height 12
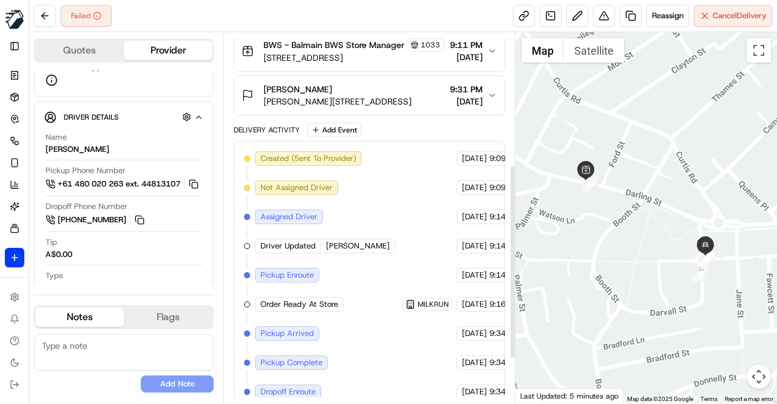
scroll to position [213, 0]
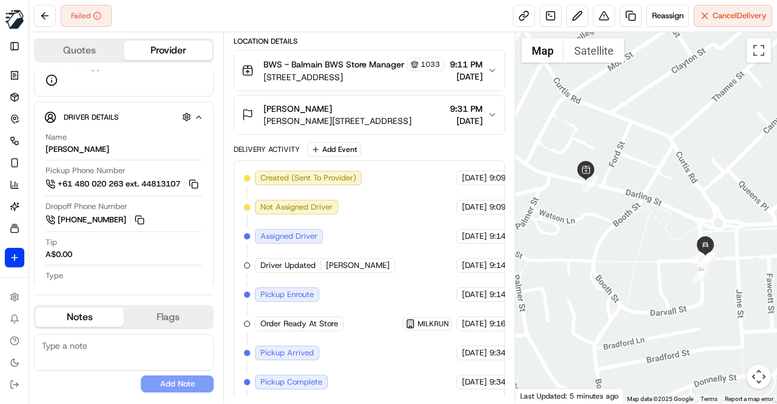
click at [131, 342] on textarea at bounding box center [124, 352] width 180 height 36
type textarea "O"
